Goal: Communication & Community: Ask a question

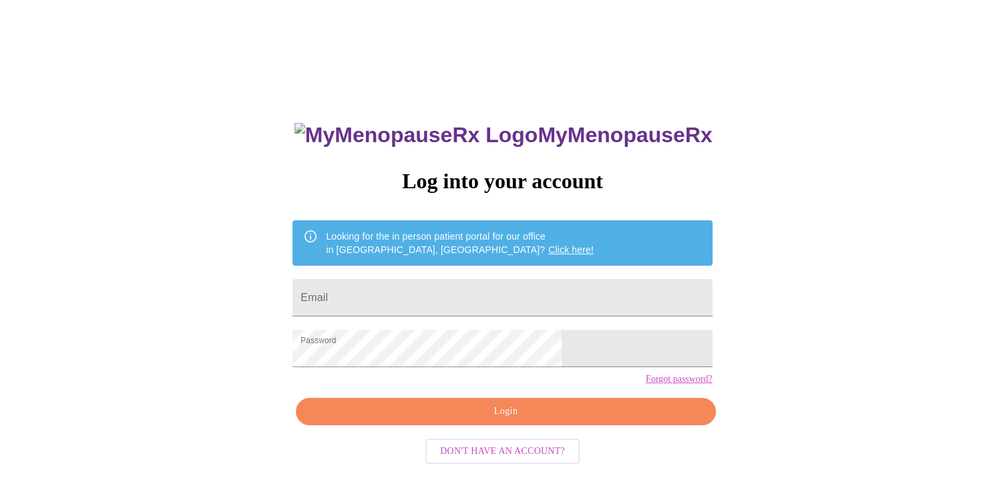
click at [518, 420] on span "Login" at bounding box center [505, 411] width 389 height 17
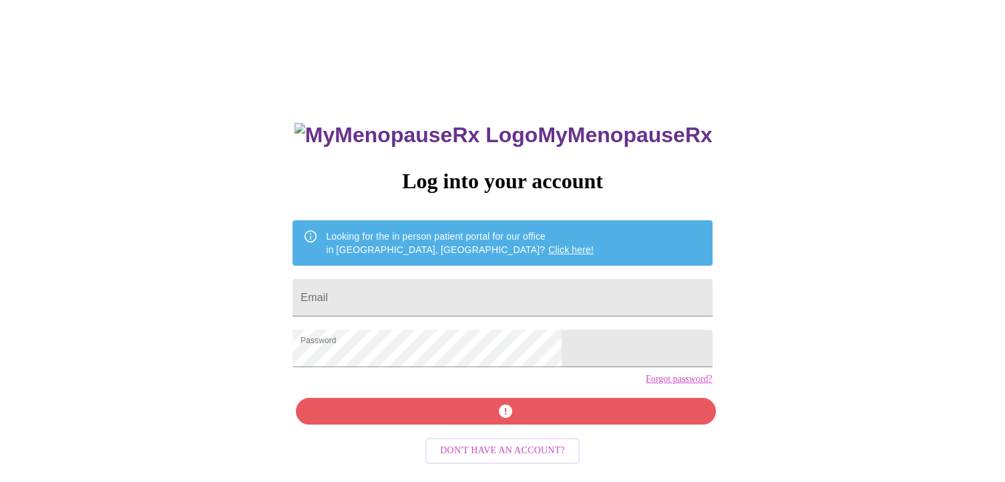
scroll to position [13, 0]
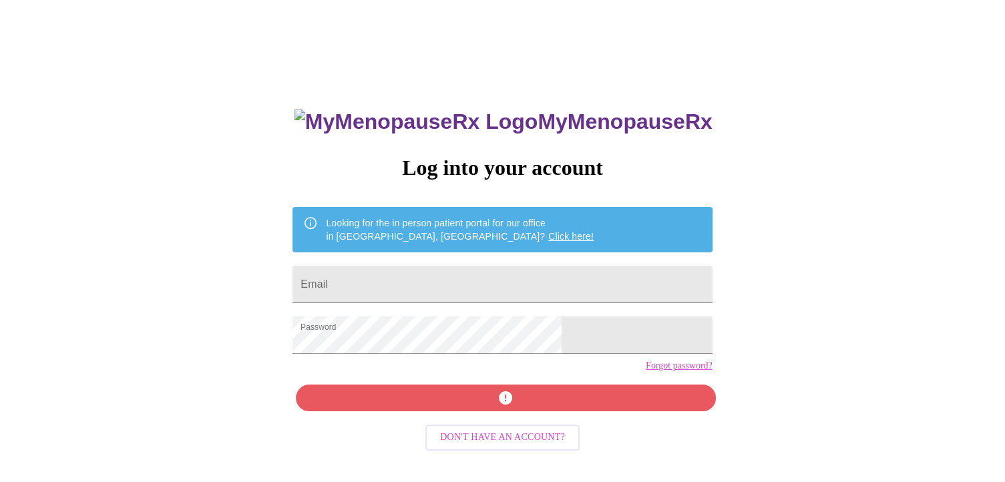
drag, startPoint x: 385, startPoint y: 427, endPoint x: 526, endPoint y: 400, distance: 144.1
click at [387, 426] on div "MyMenopauseRx Log into your account Looking for the in person patient portal fo…" at bounding box center [502, 329] width 446 height 482
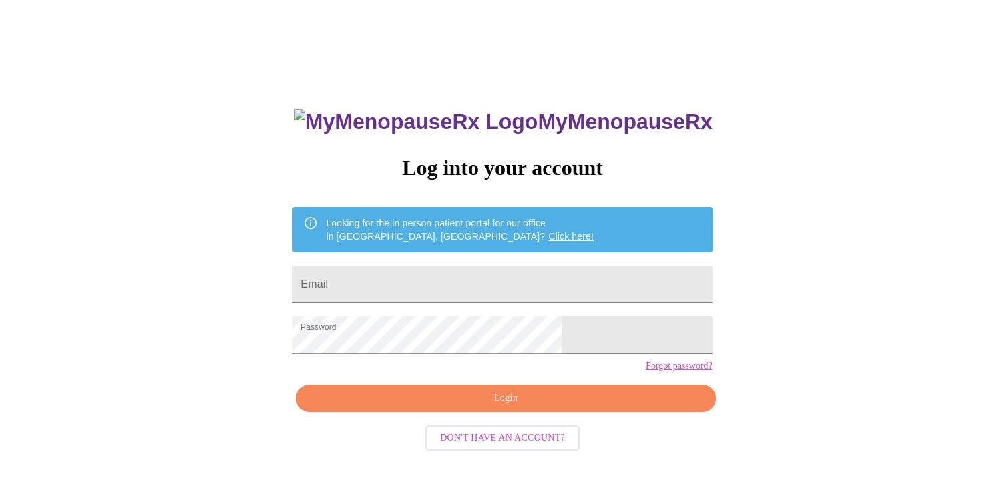
click at [446, 412] on button "Login" at bounding box center [505, 398] width 419 height 27
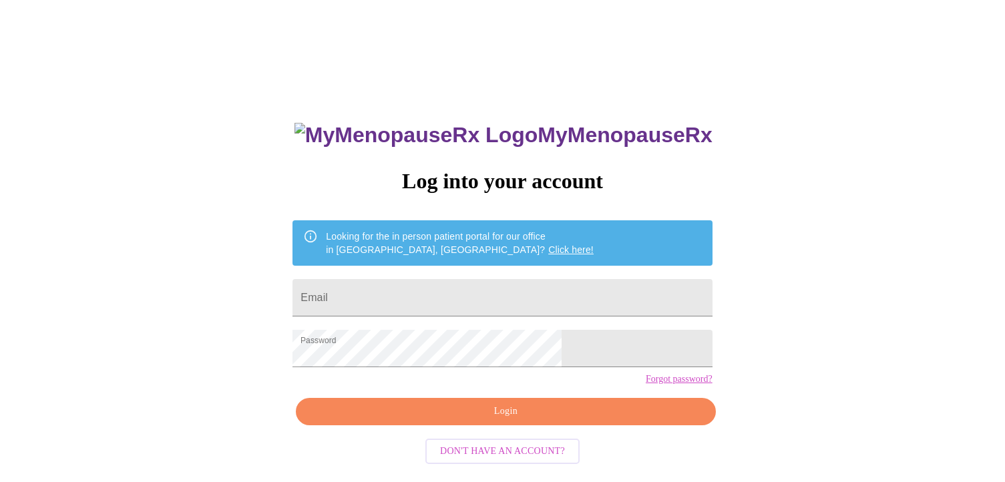
scroll to position [13, 0]
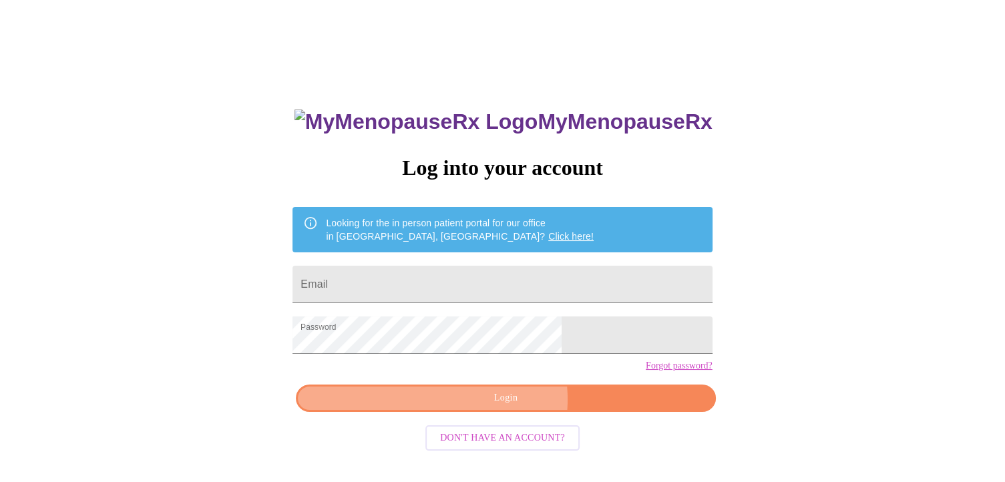
click at [507, 407] on span "Login" at bounding box center [505, 398] width 389 height 17
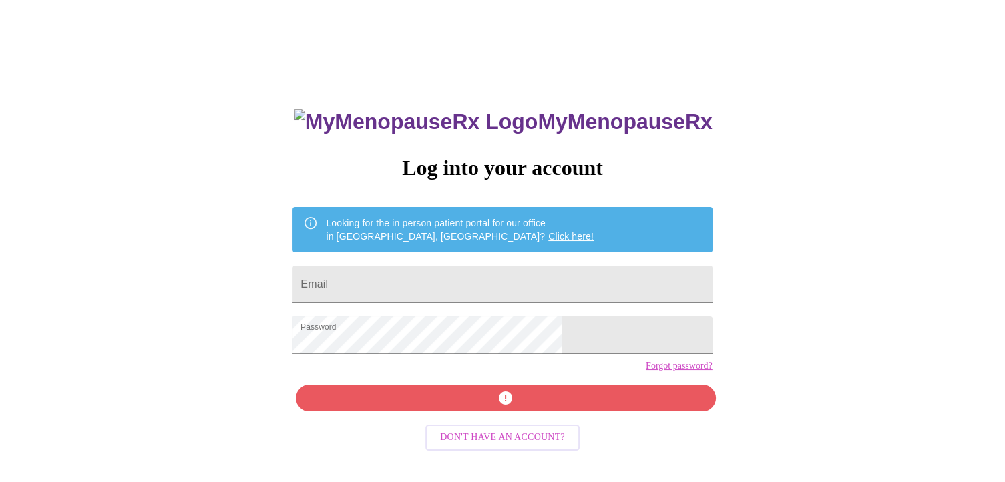
click at [508, 422] on div "MyMenopauseRx Log into your account Looking for the in person patient portal fo…" at bounding box center [502, 329] width 446 height 482
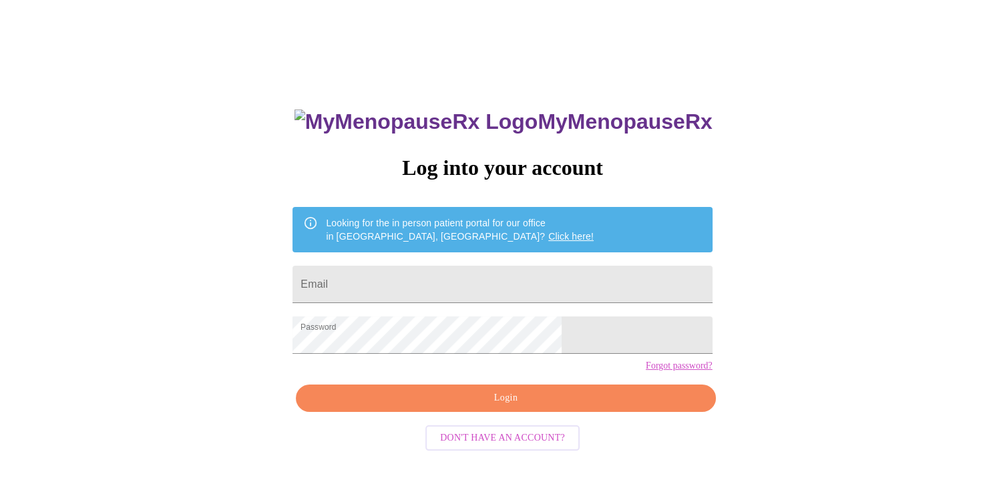
click at [525, 407] on span "Login" at bounding box center [505, 398] width 389 height 17
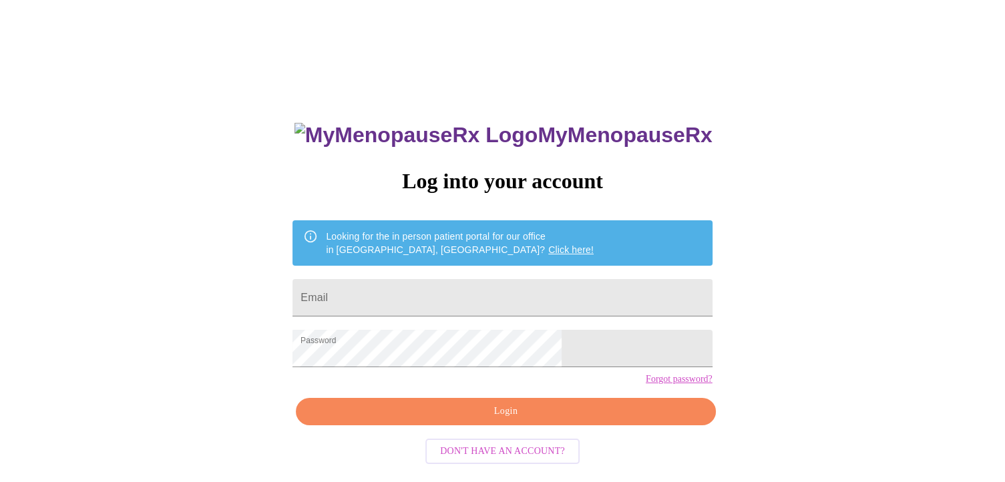
click at [491, 420] on span "Login" at bounding box center [505, 411] width 389 height 17
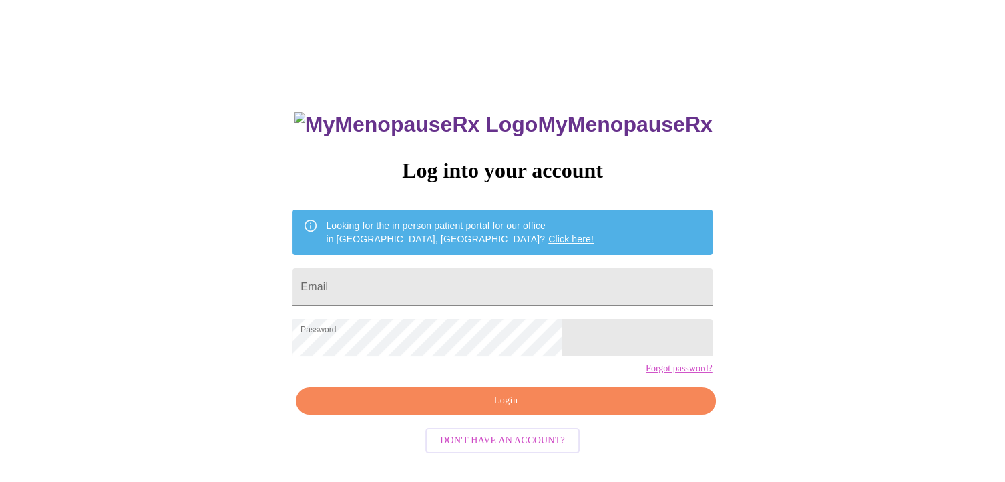
scroll to position [13, 0]
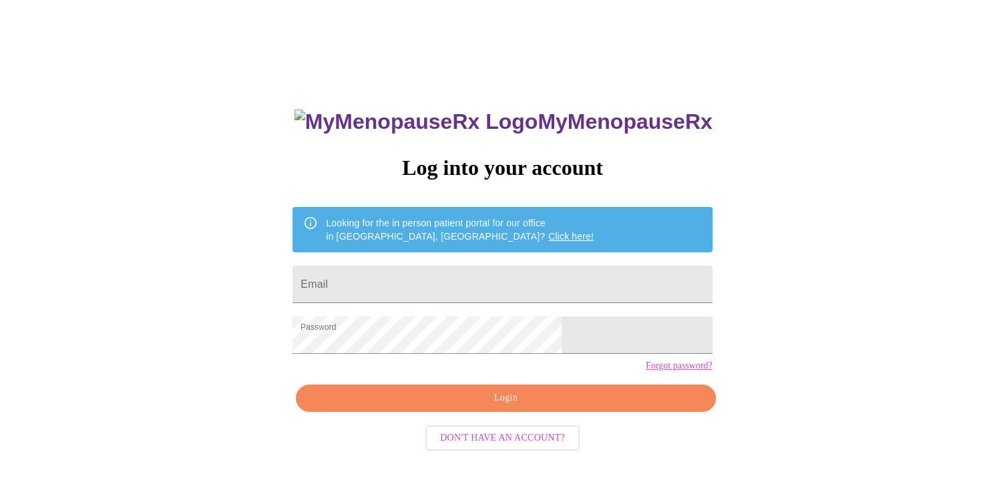
click at [506, 407] on span "Login" at bounding box center [505, 398] width 389 height 17
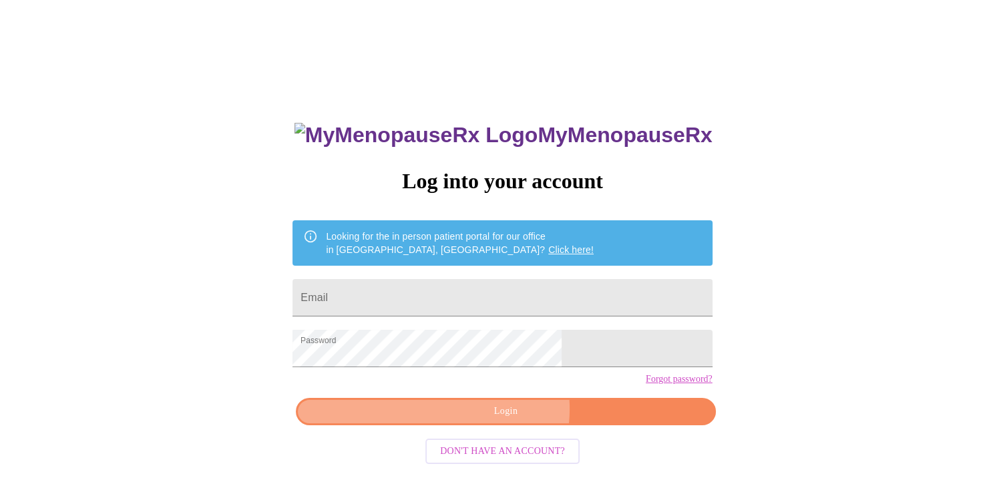
click at [507, 420] on span "Login" at bounding box center [505, 411] width 389 height 17
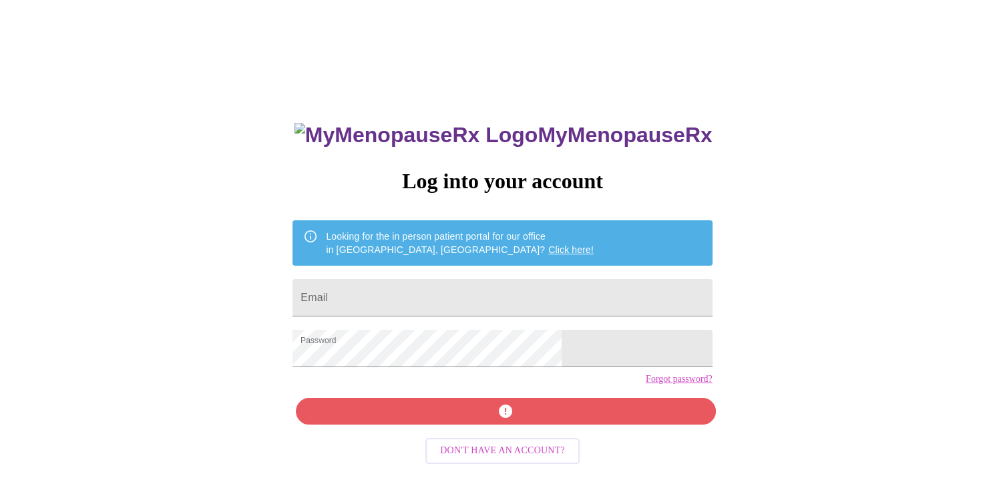
click at [519, 134] on h3 "MyMenopauseRx" at bounding box center [503, 135] width 418 height 25
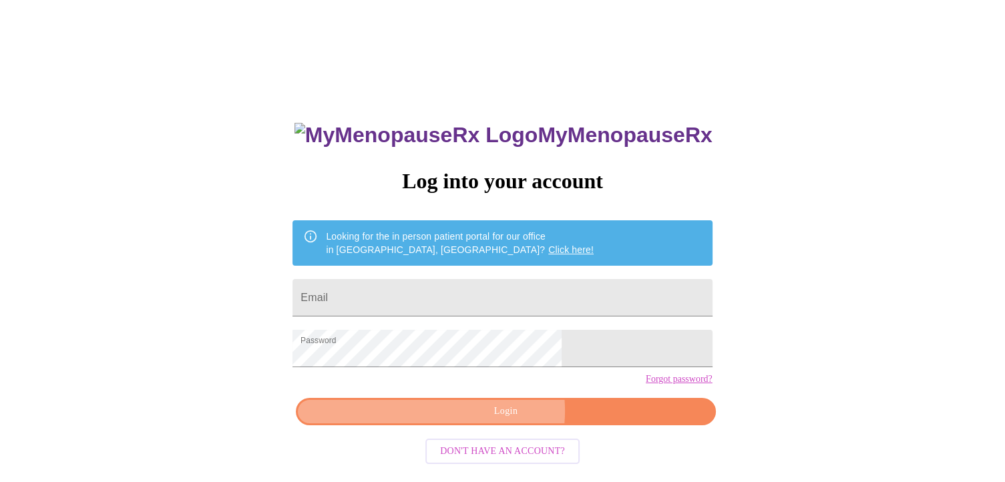
click at [494, 420] on span "Login" at bounding box center [505, 411] width 389 height 17
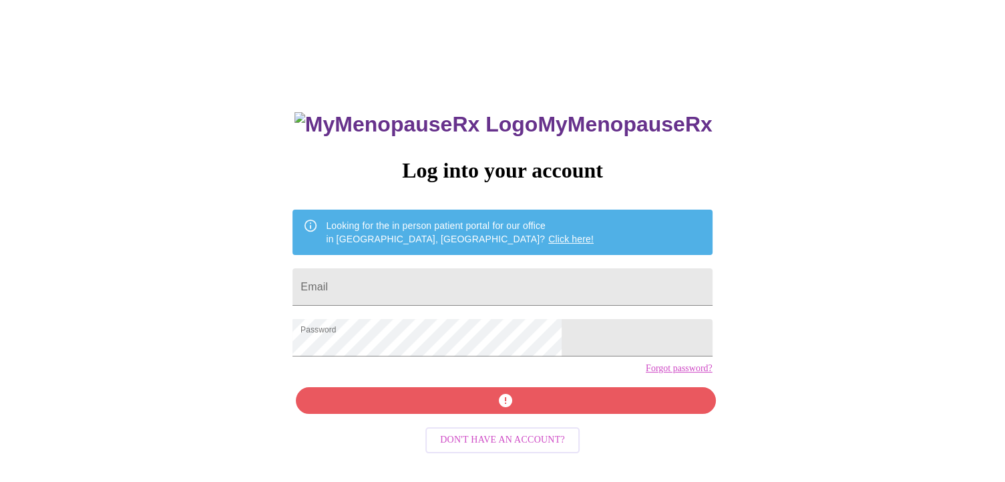
scroll to position [13, 0]
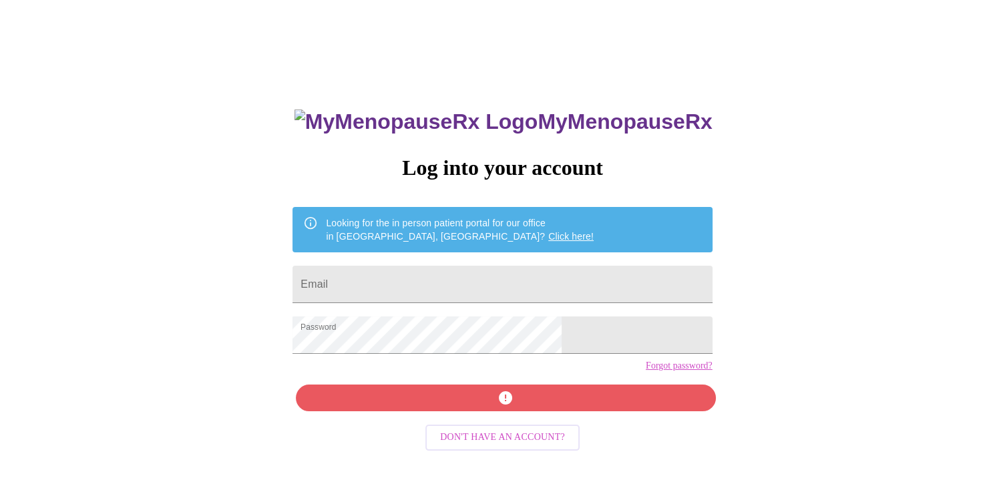
click at [485, 116] on h3 "MyMenopauseRx" at bounding box center [503, 122] width 418 height 25
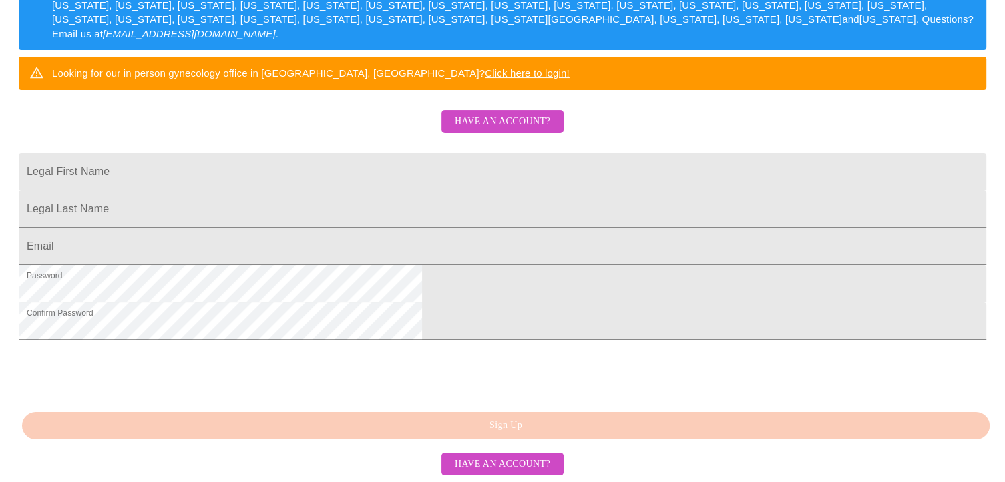
scroll to position [349, 0]
click at [486, 114] on span "Have an account?" at bounding box center [502, 122] width 95 height 17
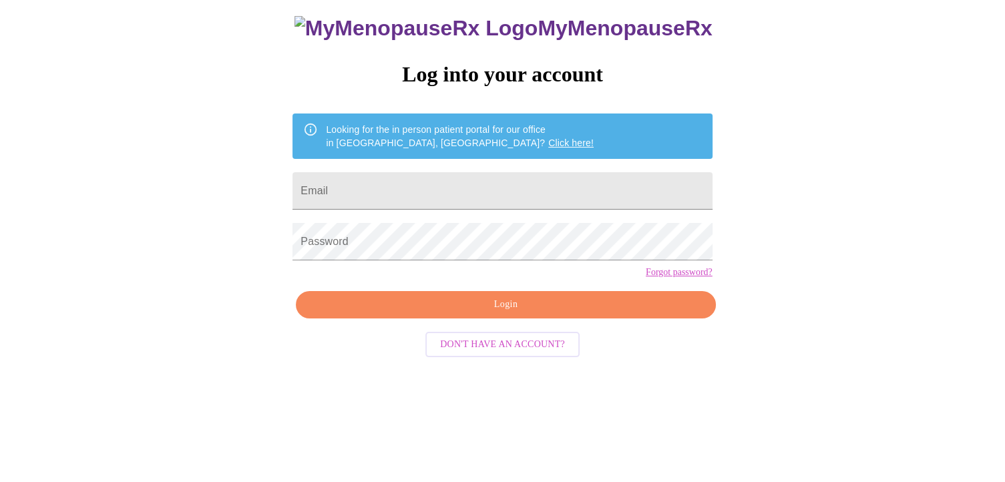
scroll to position [13, 0]
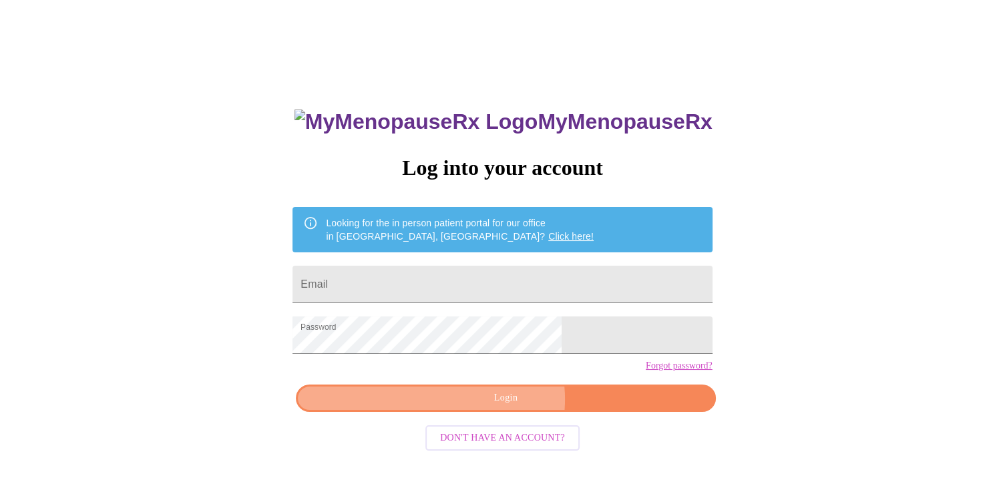
click at [505, 407] on span "Login" at bounding box center [505, 398] width 389 height 17
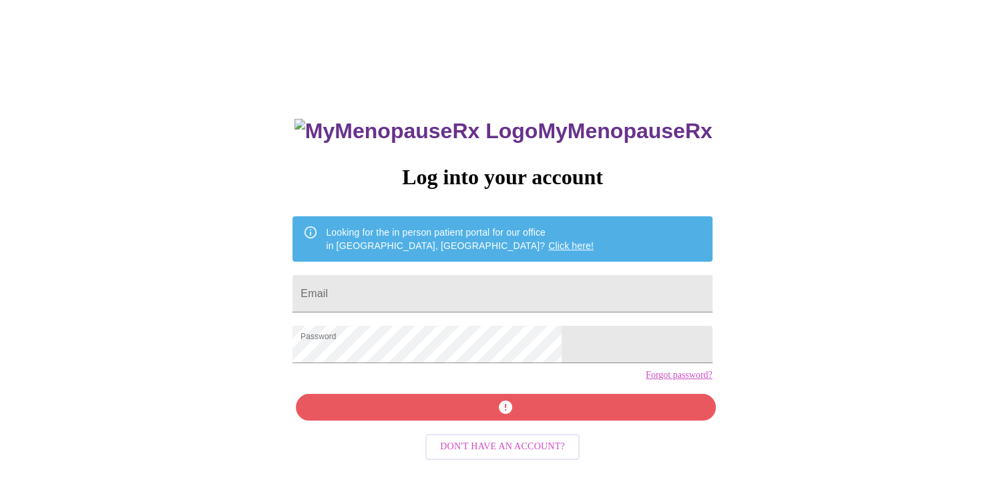
scroll to position [0, 0]
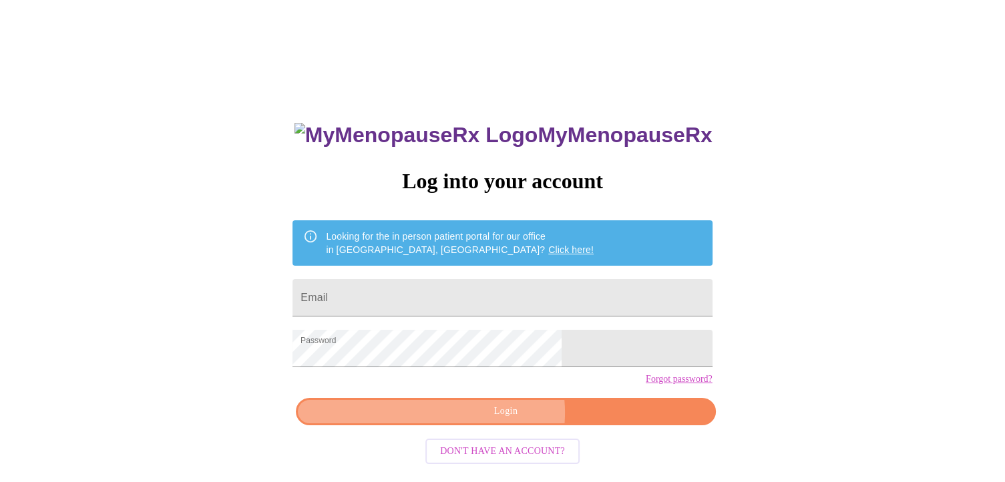
click at [505, 420] on span "Login" at bounding box center [505, 411] width 389 height 17
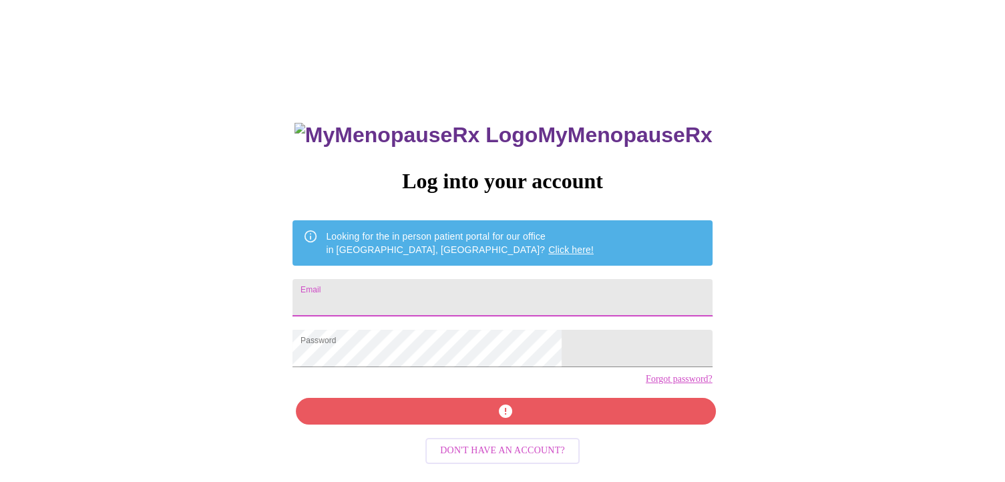
click at [489, 292] on input "Email" at bounding box center [501, 297] width 419 height 37
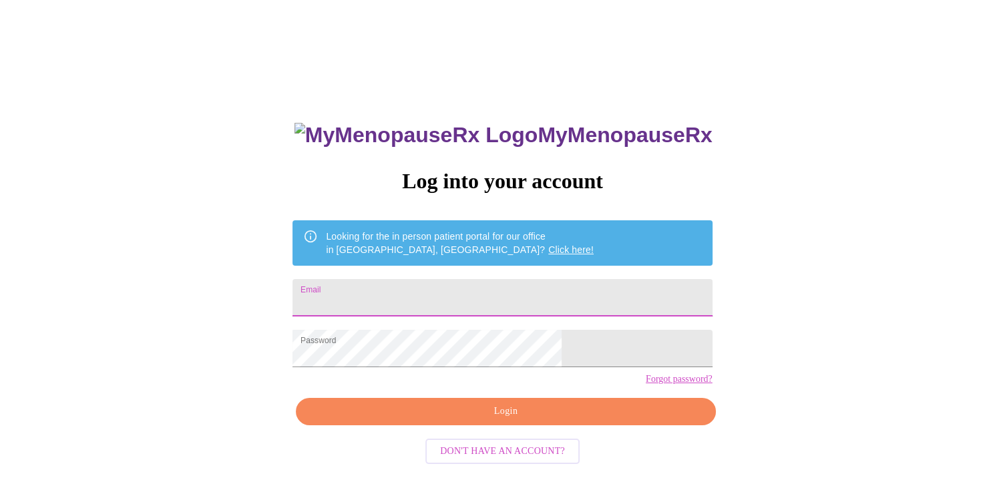
type input "[EMAIL_ADDRESS][DOMAIN_NAME]"
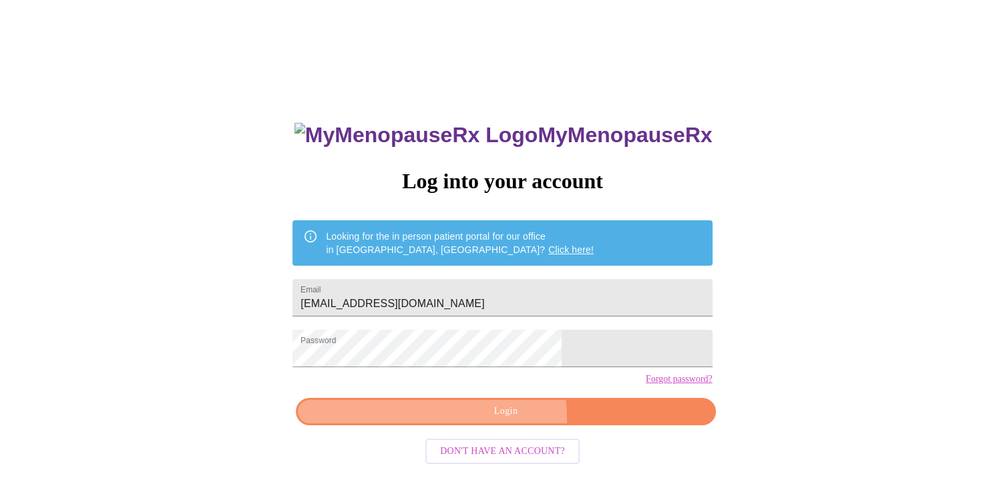
click at [506, 420] on span "Login" at bounding box center [505, 411] width 389 height 17
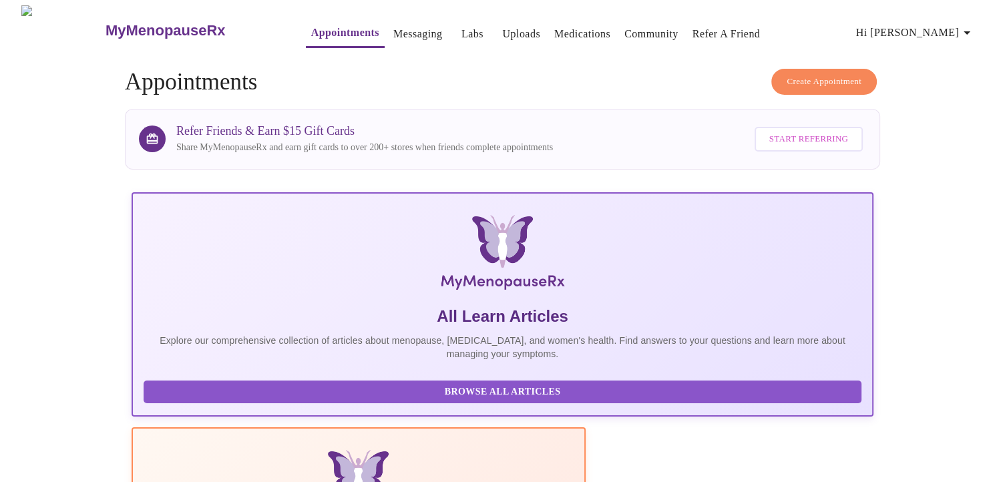
click at [395, 25] on link "Messaging" at bounding box center [417, 34] width 49 height 19
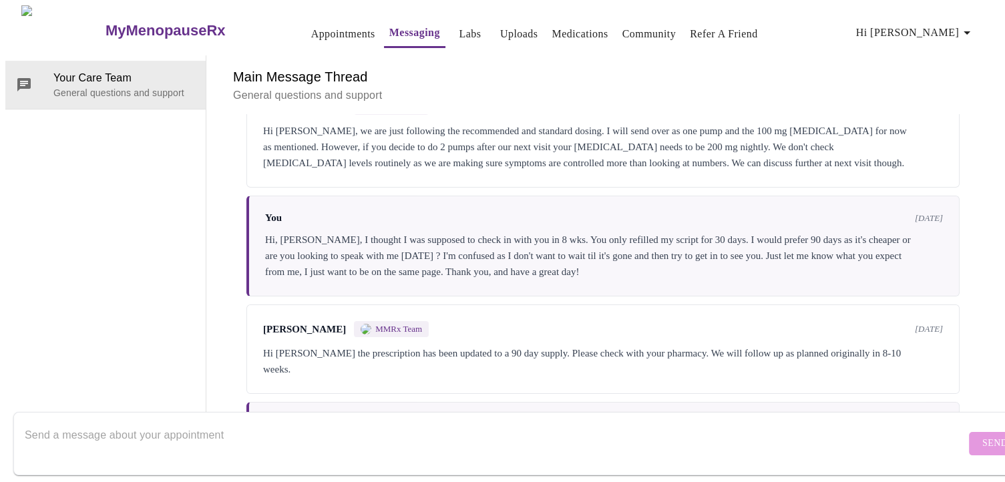
scroll to position [372, 0]
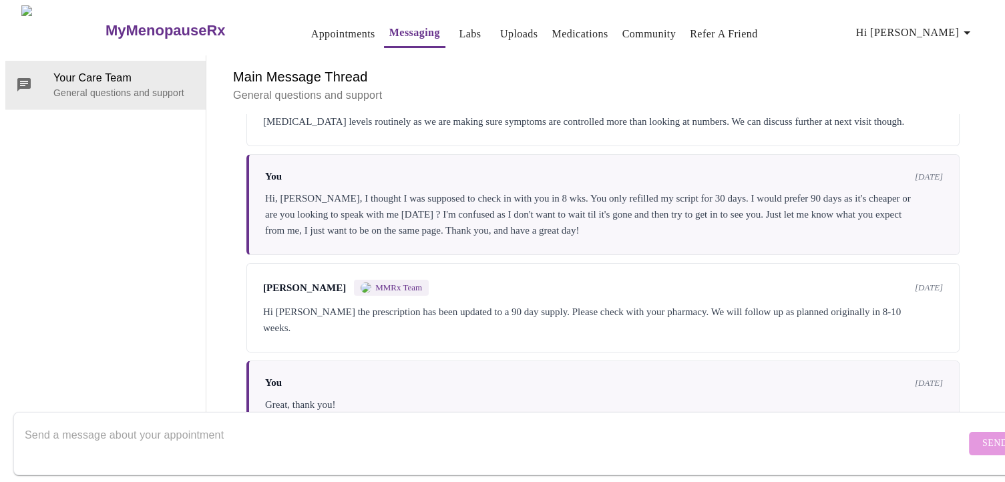
click at [232, 422] on textarea "Send a message about your appointment" at bounding box center [495, 443] width 941 height 43
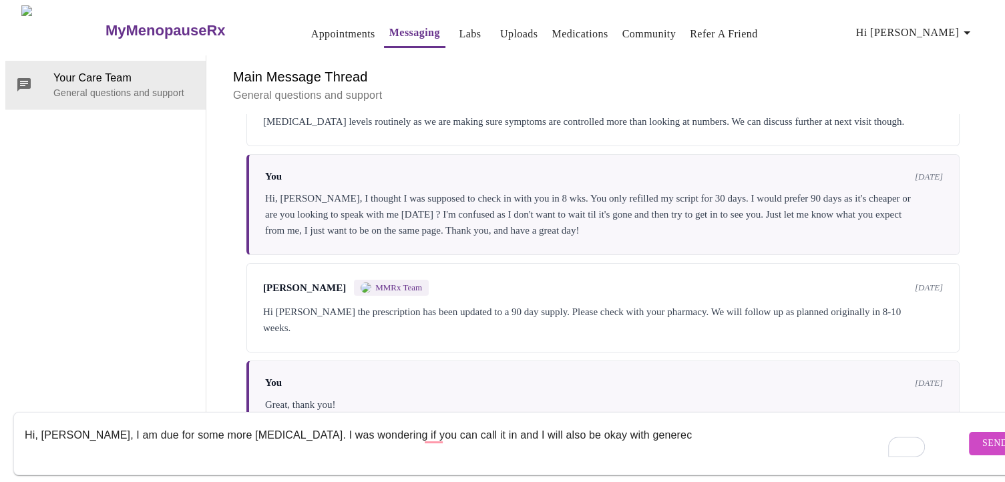
click at [422, 426] on textarea "Hi, [PERSON_NAME], I am due for some more [MEDICAL_DATA]. I was wondering if yo…" at bounding box center [495, 443] width 941 height 43
click at [626, 426] on textarea "Hi, [PERSON_NAME], I am due for some more [MEDICAL_DATA]. I was wondering if yo…" at bounding box center [495, 443] width 941 height 43
click at [590, 422] on textarea "Hi, [PERSON_NAME], I am due for some more [MEDICAL_DATA]. I was wondering if yo…" at bounding box center [495, 443] width 941 height 43
click at [596, 423] on textarea "Hi, [PERSON_NAME], I am due for some more [MEDICAL_DATA]. I was wondering if yo…" at bounding box center [495, 443] width 941 height 43
click at [606, 422] on textarea "Hi, [PERSON_NAME], I am due for some more [MEDICAL_DATA]. I was wondering if yo…" at bounding box center [495, 443] width 941 height 43
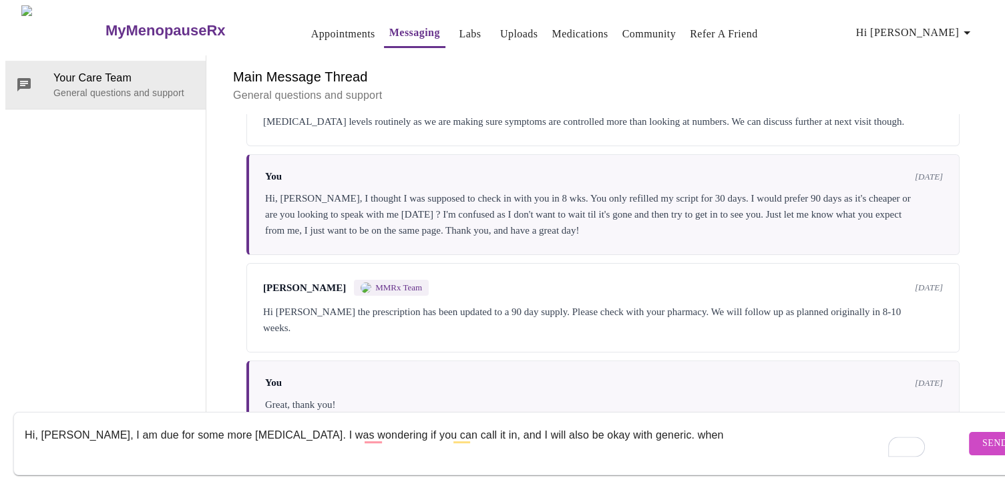
click at [630, 422] on textarea "Hi, [PERSON_NAME], I am due for some more [MEDICAL_DATA]. I was wondering if yo…" at bounding box center [495, 443] width 941 height 43
click at [697, 423] on textarea "Hi, [PERSON_NAME], I am due for some more [MEDICAL_DATA]. I was wondering if yo…" at bounding box center [495, 443] width 941 height 43
click at [737, 422] on textarea "Hi, [PERSON_NAME], I am due for some more [MEDICAL_DATA]. I was wondering if yo…" at bounding box center [495, 443] width 941 height 43
type textarea "Hi, [PERSON_NAME], I am due for some more [MEDICAL_DATA]. I was wondering if yo…"
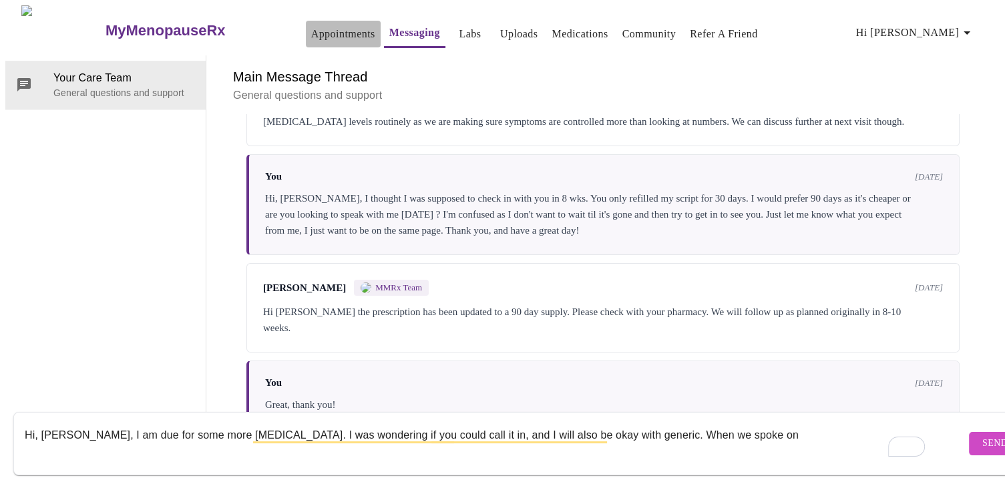
click at [311, 25] on link "Appointments" at bounding box center [343, 34] width 64 height 19
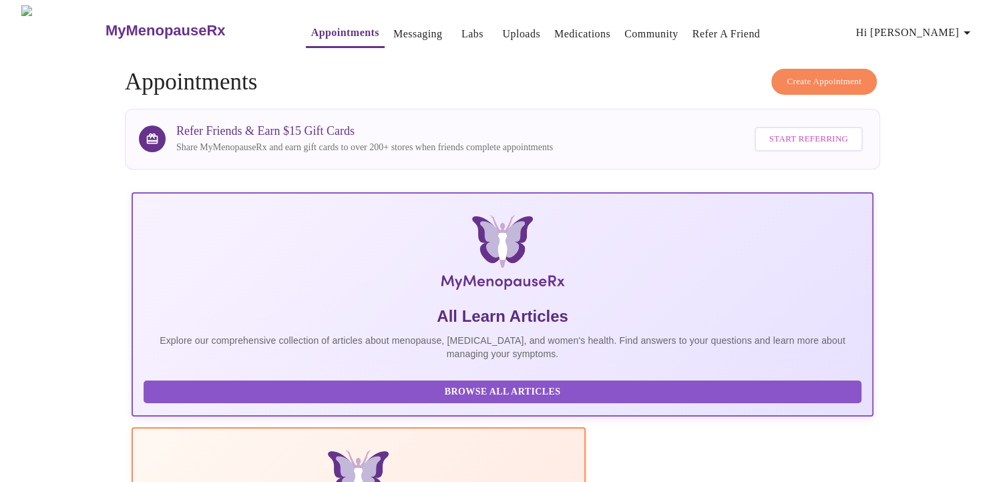
click at [393, 25] on link "Messaging" at bounding box center [417, 34] width 49 height 19
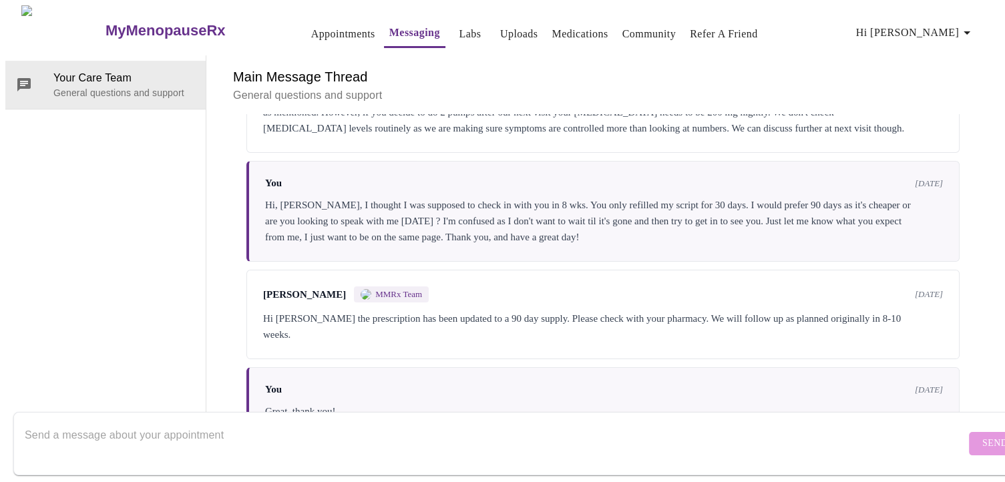
scroll to position [372, 0]
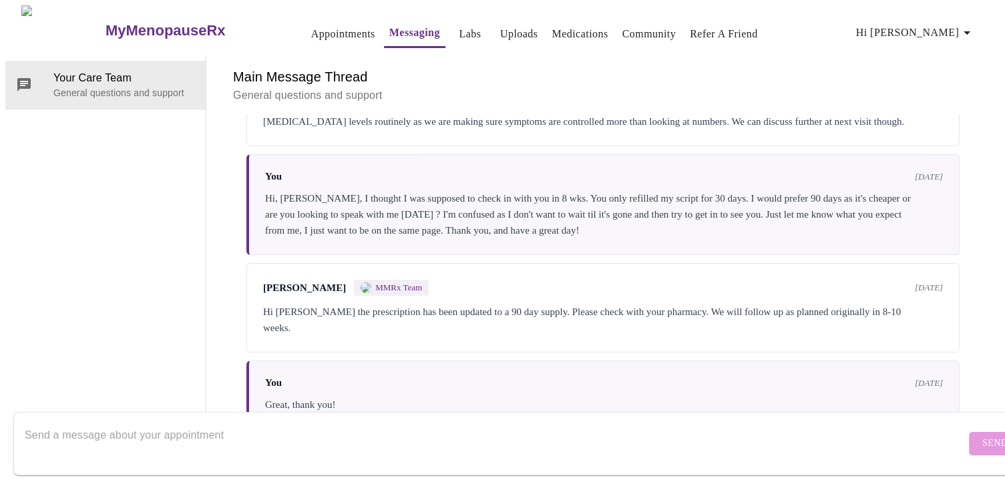
click at [251, 423] on textarea "Send a message about your appointment" at bounding box center [495, 443] width 941 height 43
click at [243, 422] on textarea "Hi [PERSON_NAME], I am due for a 3 month supply" at bounding box center [495, 443] width 941 height 43
click at [304, 422] on textarea "Hi [PERSON_NAME], I am due for a 3 month supply of [MEDICAL_DATA]" at bounding box center [495, 443] width 941 height 43
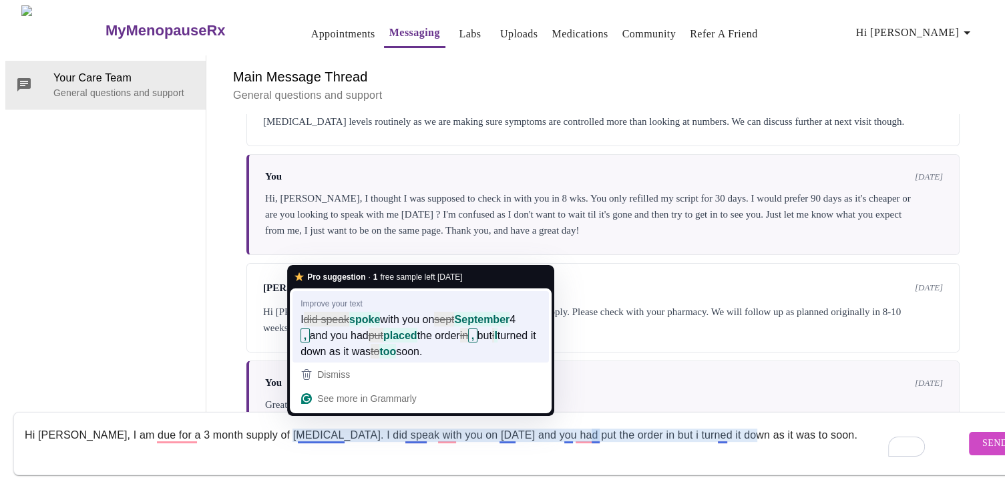
drag, startPoint x: 315, startPoint y: 425, endPoint x: 340, endPoint y: 343, distance: 86.0
click at [340, 343] on html "MyMenopauseRx Appointments Messaging Labs Uploads Medications Community Refer a…" at bounding box center [502, 217] width 1005 height 435
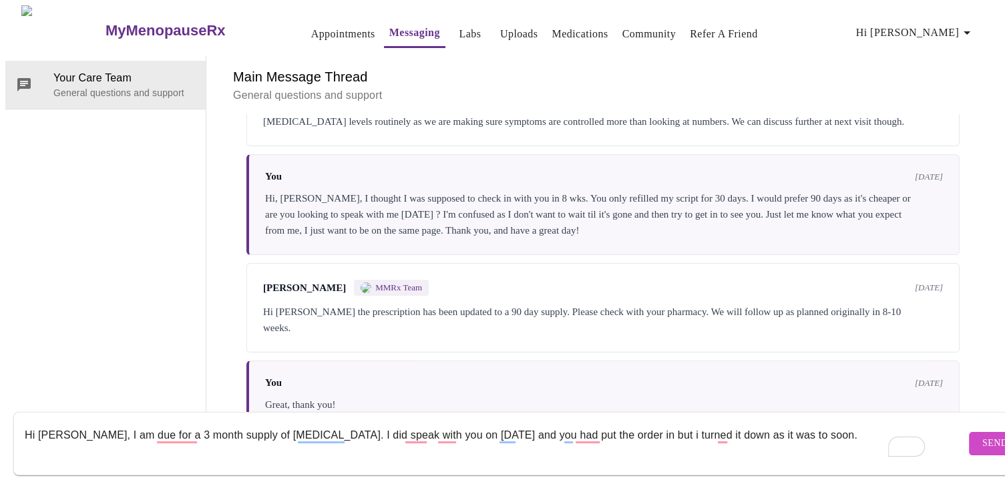
click at [340, 397] on div "Great, thank you!" at bounding box center [604, 405] width 678 height 16
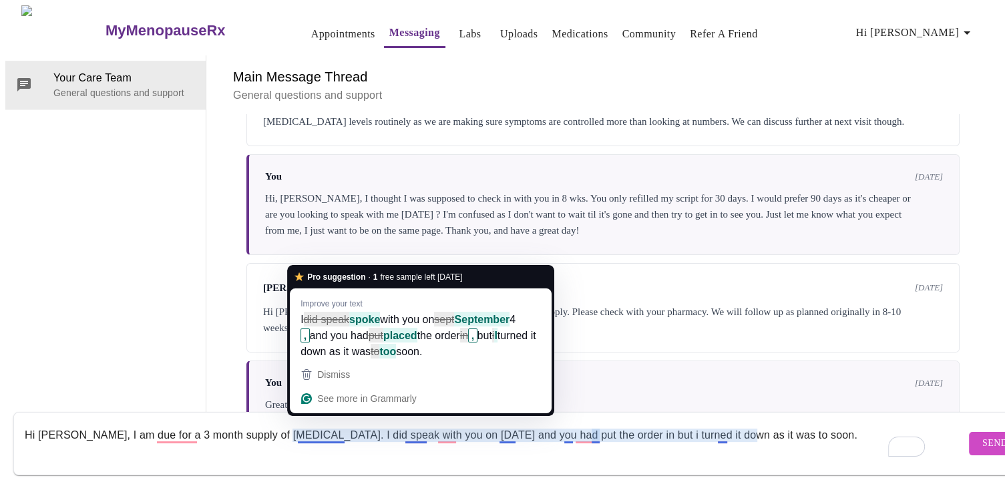
click at [307, 427] on textarea "Hi [PERSON_NAME], I am due for a 3 month supply of [MEDICAL_DATA]. I did speak …" at bounding box center [495, 443] width 941 height 43
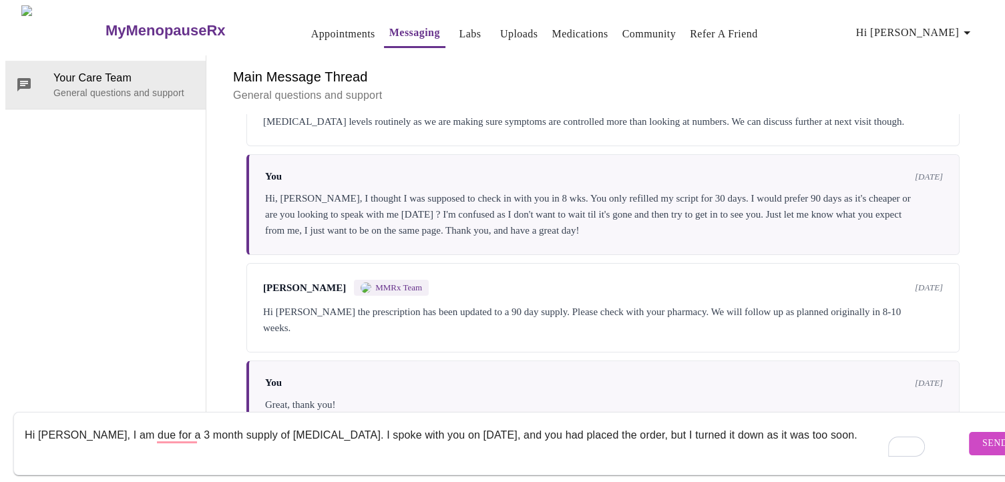
click at [797, 422] on textarea "Hi [PERSON_NAME], I am due for a 3 month supply of [MEDICAL_DATA]. I spoke with…" at bounding box center [495, 443] width 941 height 43
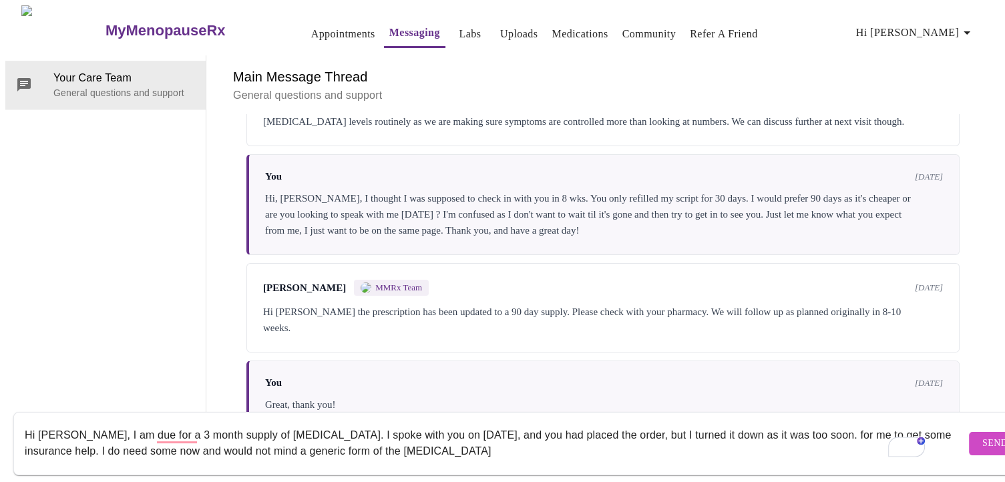
click at [451, 439] on textarea "Hi [PERSON_NAME], I am due for a 3 month supply of [MEDICAL_DATA]. I spoke with…" at bounding box center [495, 443] width 941 height 43
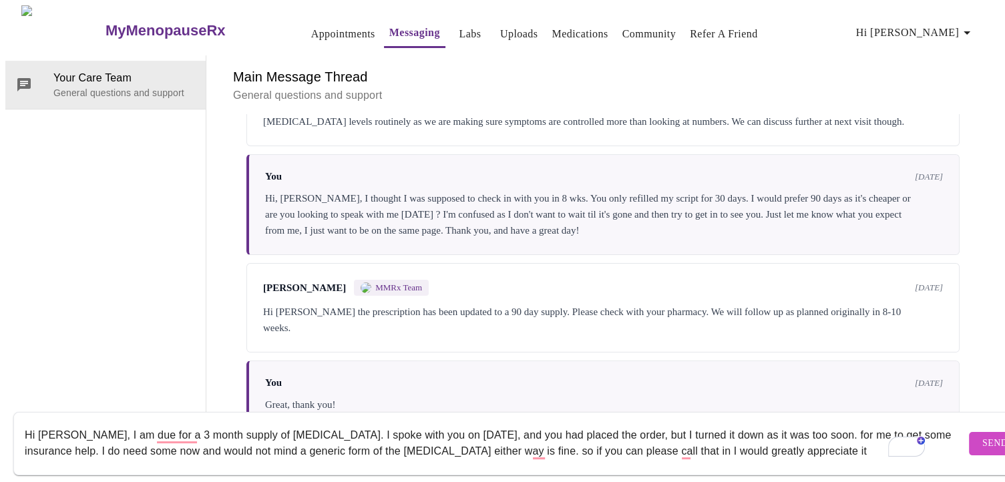
click at [681, 439] on textarea "Hi [PERSON_NAME], I am due for a 3 month supply of [MEDICAL_DATA]. I spoke with…" at bounding box center [495, 443] width 941 height 43
click at [825, 436] on textarea "Hi [PERSON_NAME], I am due for a 3 month supply of [MEDICAL_DATA]. I spoke with…" at bounding box center [495, 443] width 941 height 43
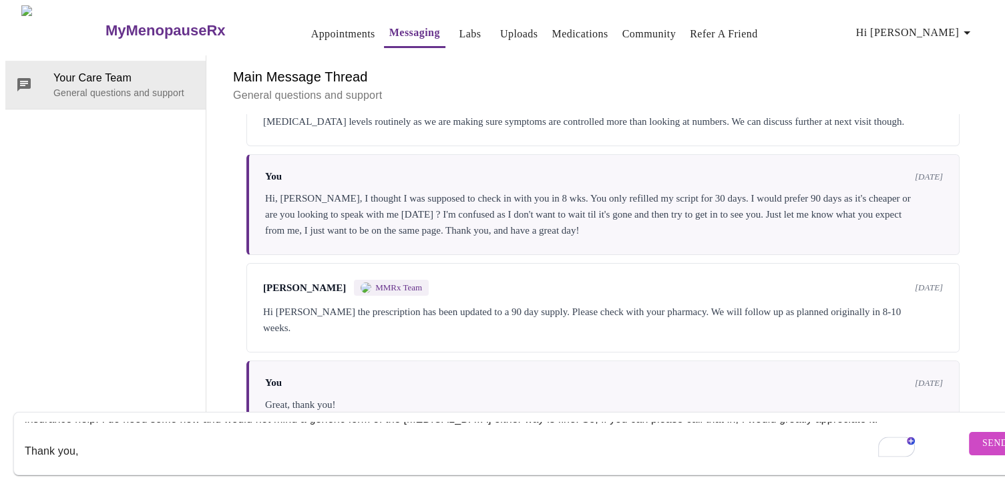
scroll to position [25, 0]
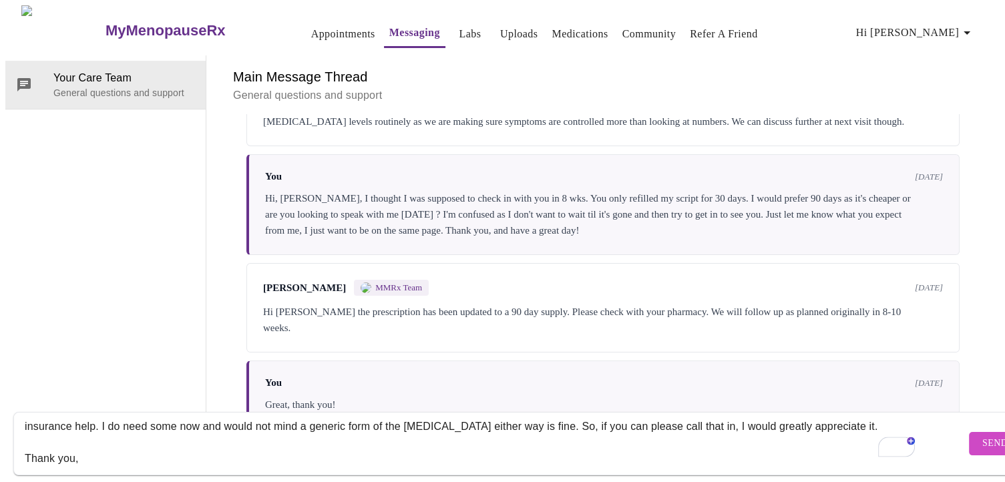
click at [78, 447] on textarea "Hi [PERSON_NAME], I am due for a 3 month supply of [MEDICAL_DATA]. I spoke with…" at bounding box center [495, 443] width 941 height 43
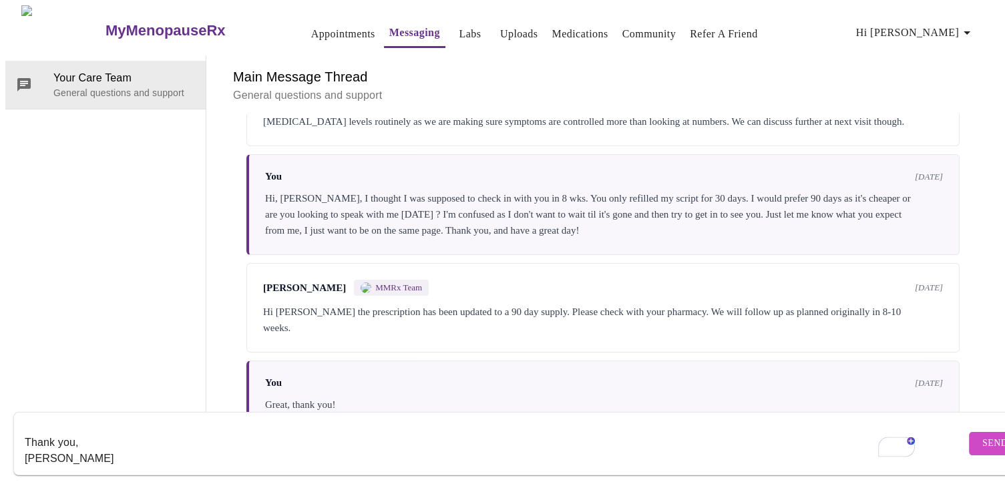
type textarea "Hi [PERSON_NAME], I am due for a 3 month supply of [MEDICAL_DATA]. I spoke with…"
click at [982, 435] on span "Send" at bounding box center [994, 443] width 25 height 17
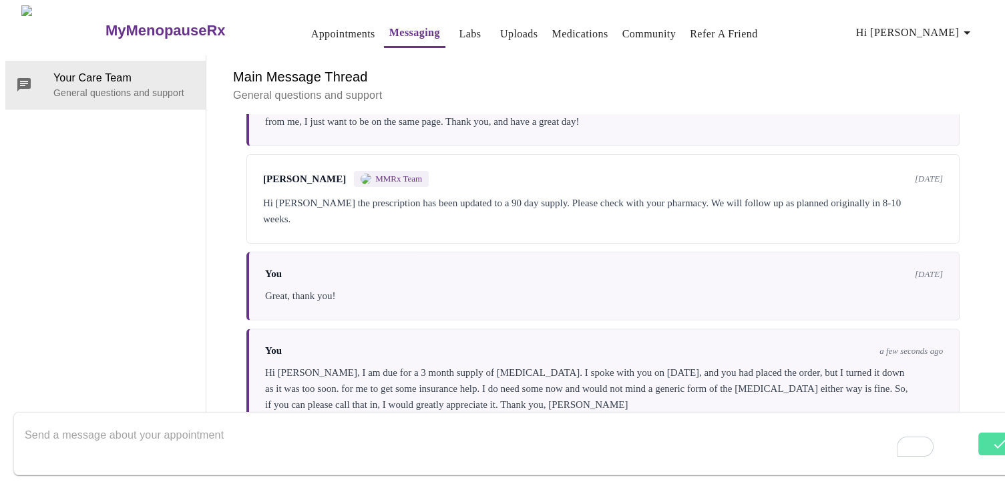
scroll to position [484, 0]
